Goal: Check status: Check status

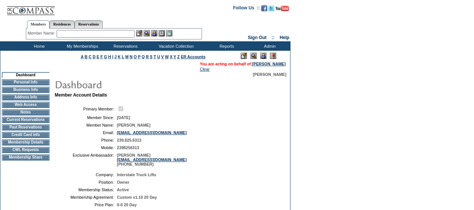
click at [265, 58] on img at bounding box center [263, 55] width 6 height 6
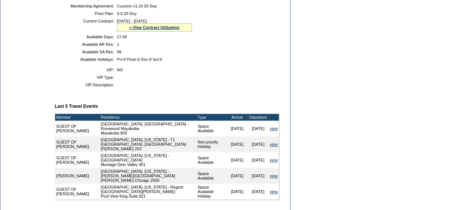
scroll to position [190, 0]
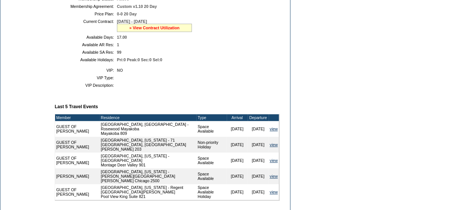
click at [143, 30] on link "» View Contract Utilization" at bounding box center [154, 27] width 50 height 4
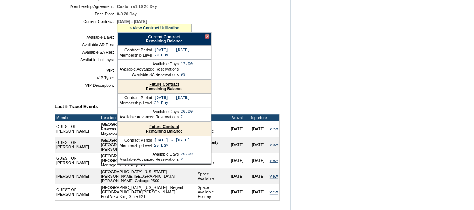
click at [158, 39] on link "Current Contract" at bounding box center [164, 36] width 32 height 4
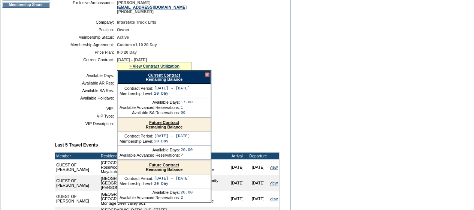
scroll to position [149, 0]
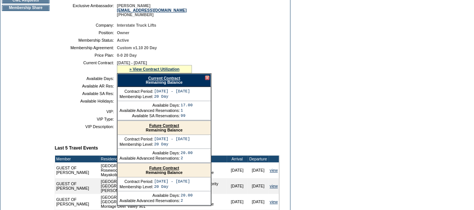
click at [206, 80] on div at bounding box center [207, 77] width 4 height 4
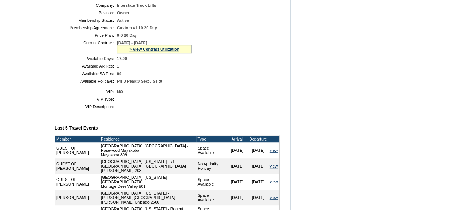
scroll to position [160, 0]
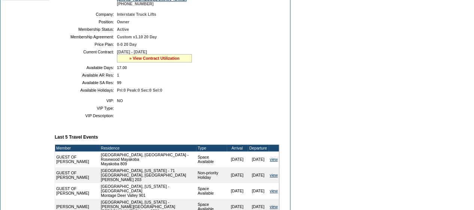
click at [161, 60] on link "» View Contract Utilization" at bounding box center [154, 58] width 50 height 4
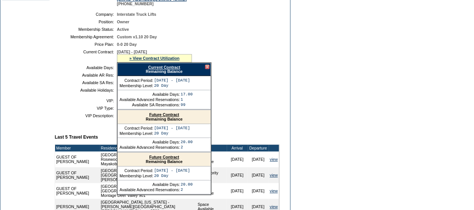
click at [207, 69] on div at bounding box center [207, 66] width 4 height 4
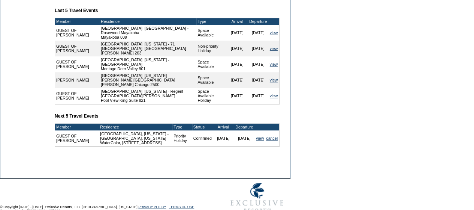
scroll to position [300, 0]
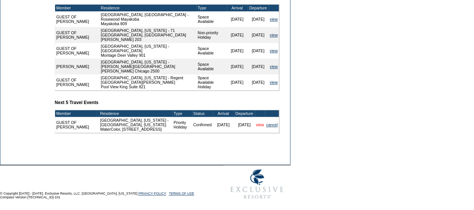
click at [258, 127] on link "view" at bounding box center [260, 124] width 8 height 4
